Goal: Task Accomplishment & Management: Use online tool/utility

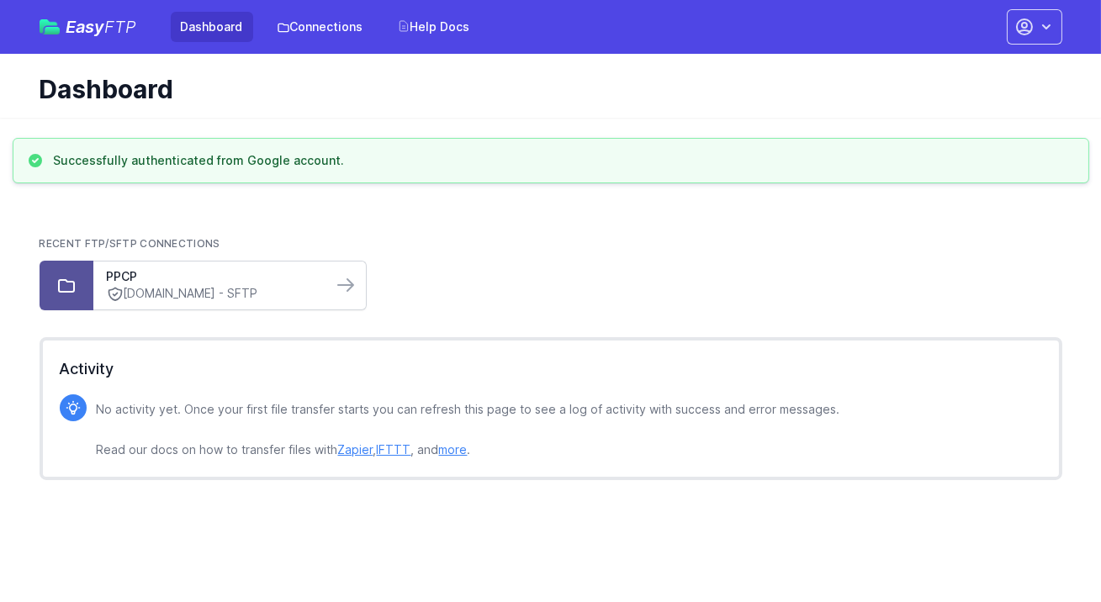
click at [273, 291] on link "reports.paypal.com - SFTP" at bounding box center [213, 294] width 212 height 18
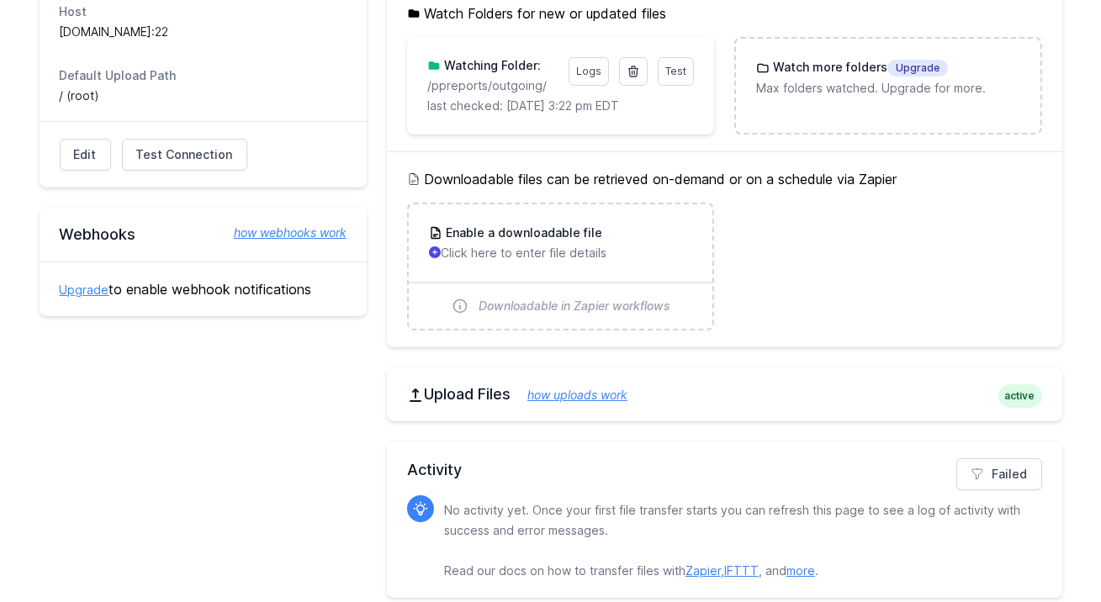
scroll to position [249, 0]
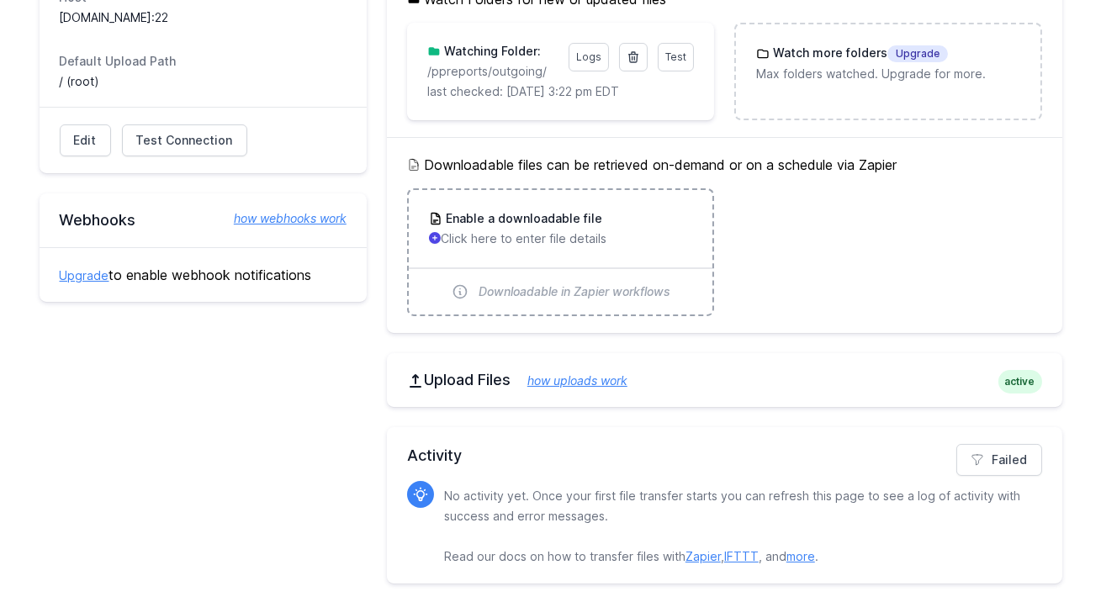
click at [580, 246] on p "Click here to enter file details" at bounding box center [560, 238] width 263 height 17
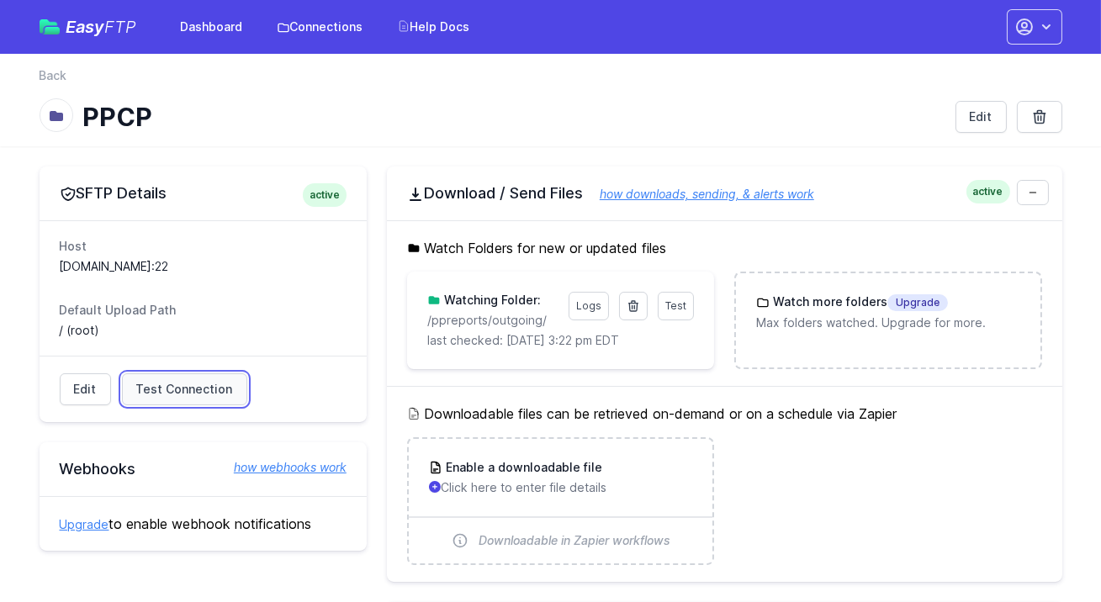
click at [184, 383] on span "Test Connection" at bounding box center [184, 389] width 97 height 17
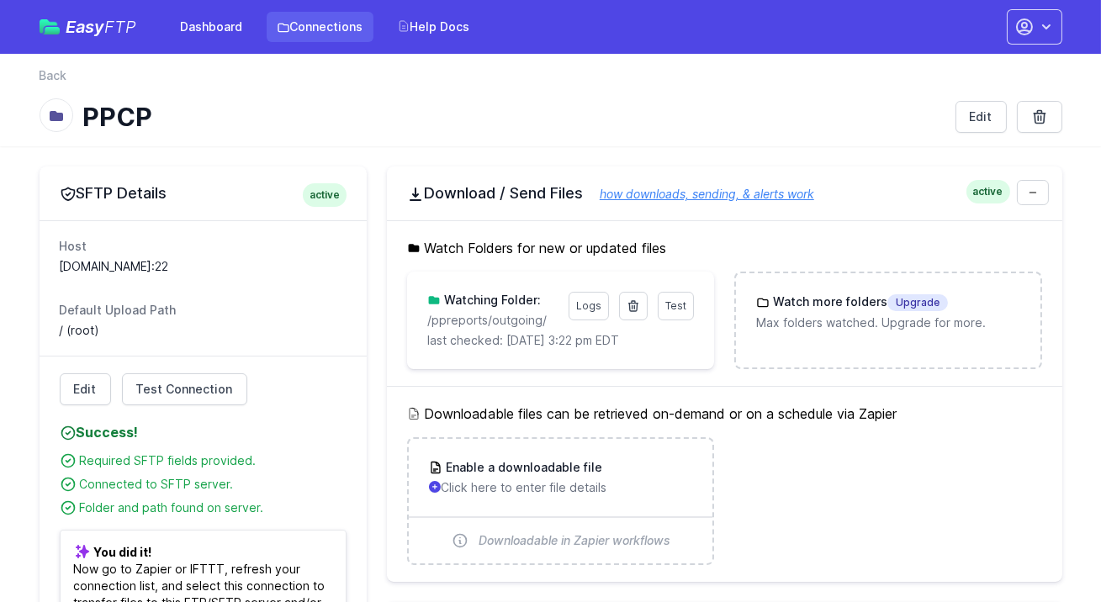
click at [310, 34] on link "Connections" at bounding box center [320, 27] width 107 height 30
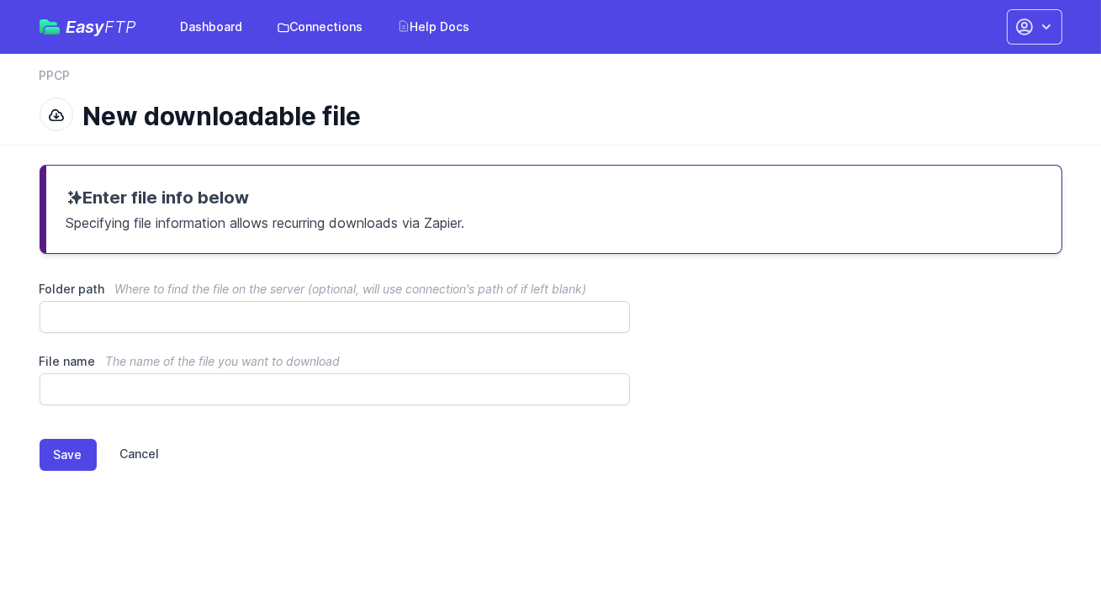
click at [147, 459] on link "Cancel" at bounding box center [128, 455] width 63 height 32
click at [149, 451] on link "Cancel" at bounding box center [128, 455] width 63 height 32
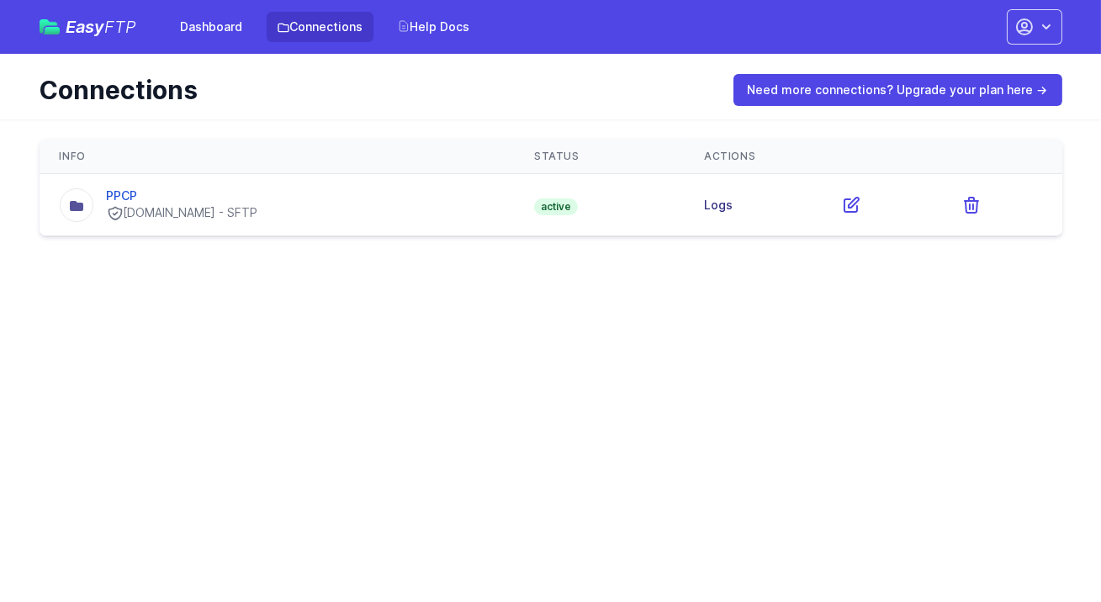
click at [723, 200] on link "Logs" at bounding box center [718, 205] width 29 height 14
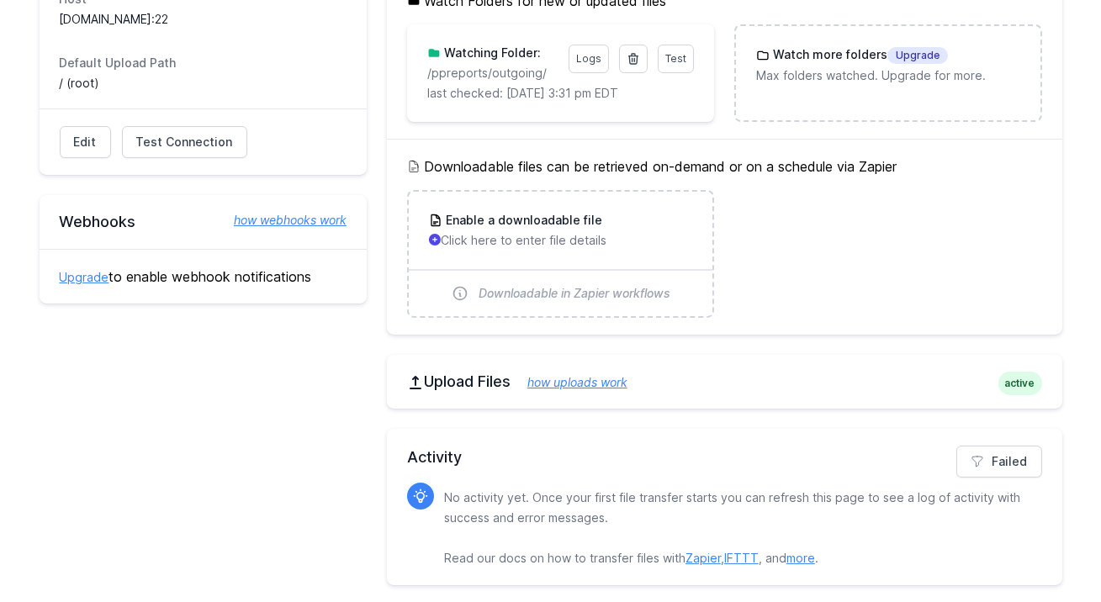
scroll to position [249, 0]
click at [628, 377] on link "how uploads work" at bounding box center [569, 380] width 117 height 14
